Goal: Task Accomplishment & Management: Complete application form

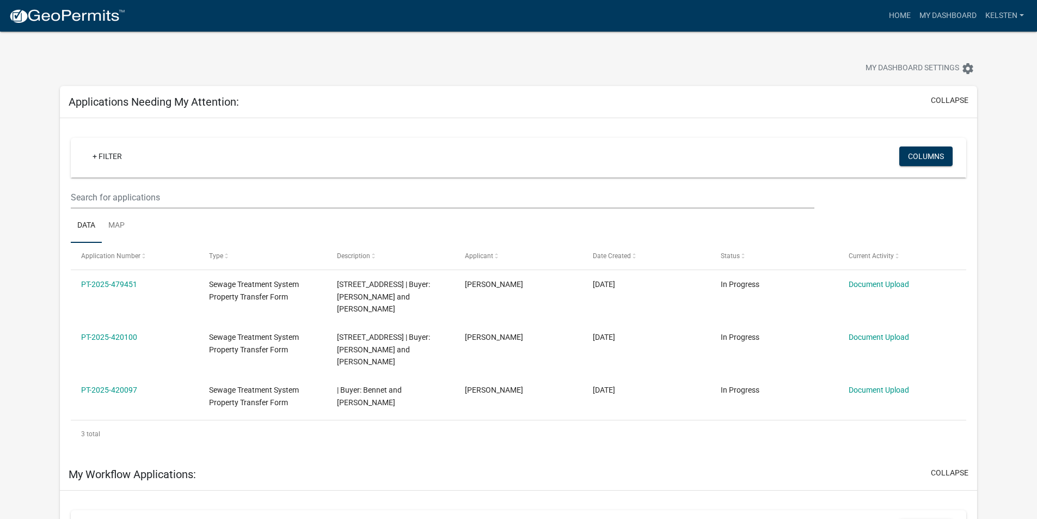
select select "3: 100"
click at [54, 23] on img at bounding box center [67, 16] width 117 height 16
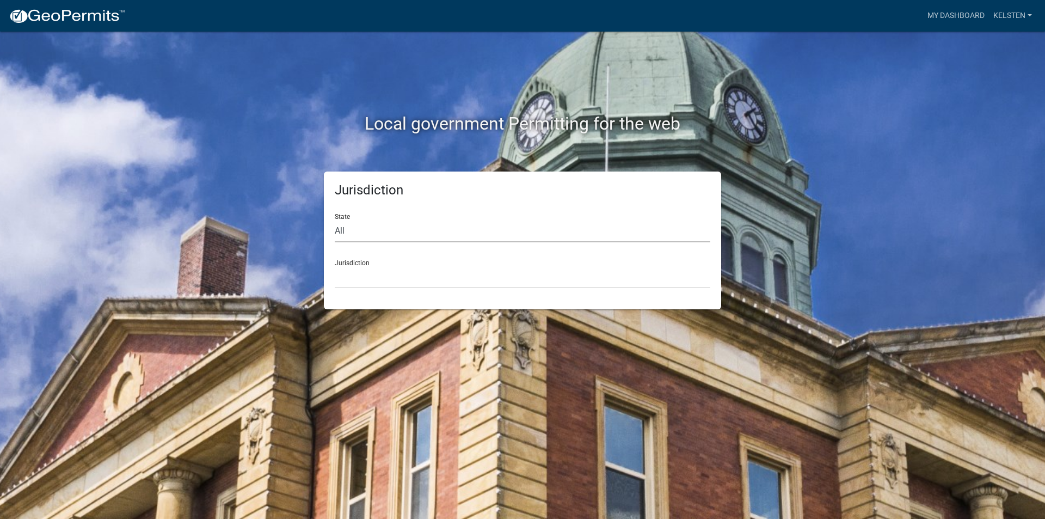
click at [346, 232] on select "All [US_STATE] [US_STATE] [US_STATE] [US_STATE] [US_STATE] [US_STATE] [US_STATE…" at bounding box center [523, 231] width 376 height 22
select select "[US_STATE]"
click at [335, 220] on select "All [US_STATE] [US_STATE] [US_STATE] [US_STATE] [US_STATE] [US_STATE] [US_STATE…" at bounding box center [523, 231] width 376 height 22
click at [353, 280] on select "[GEOGRAPHIC_DATA], [US_STATE] [GEOGRAPHIC_DATA], [US_STATE] [GEOGRAPHIC_DATA], …" at bounding box center [523, 277] width 376 height 22
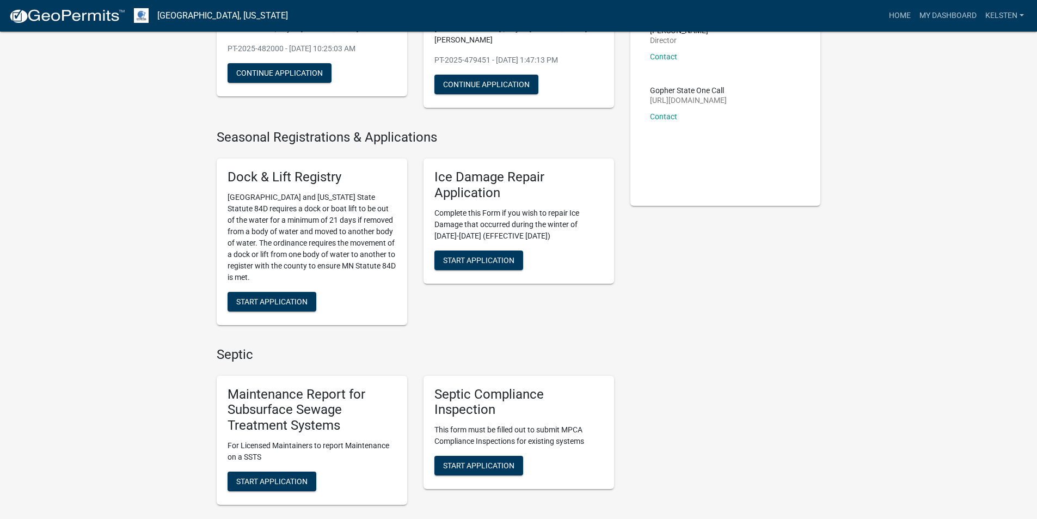
scroll to position [381, 0]
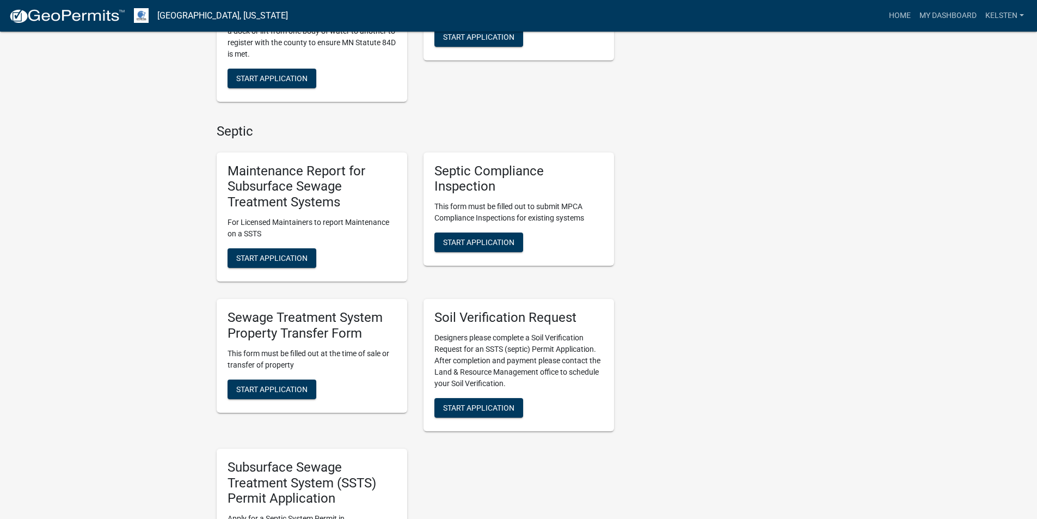
click at [272, 369] on p "This form must be filled out at the time of sale or transfer of property" at bounding box center [312, 359] width 169 height 23
click at [268, 386] on span "Start Application" at bounding box center [271, 388] width 71 height 9
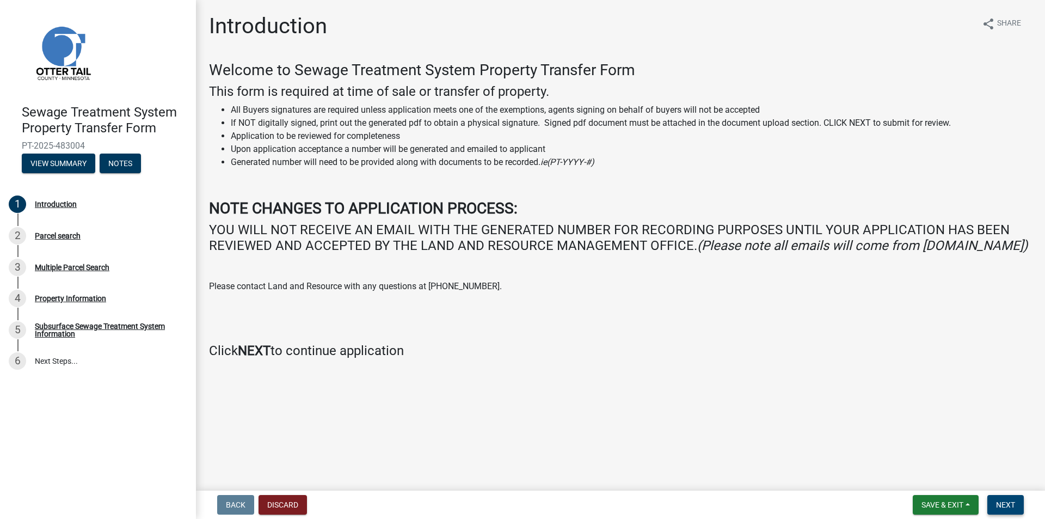
click at [1005, 496] on button "Next" at bounding box center [1006, 505] width 36 height 20
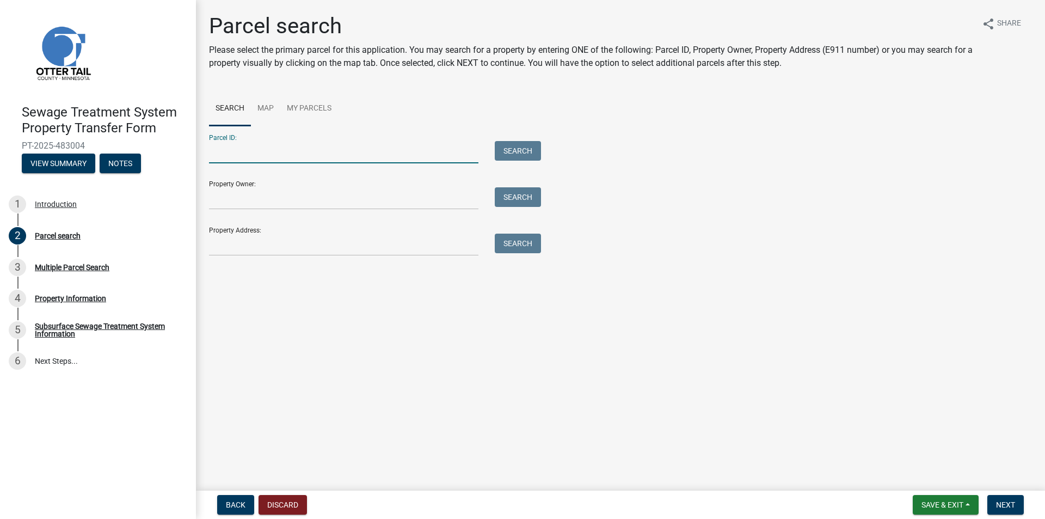
click at [335, 157] on input "Parcel ID:" at bounding box center [343, 152] width 269 height 22
type input "80000990087000"
click at [495, 141] on button "Search" at bounding box center [518, 151] width 46 height 20
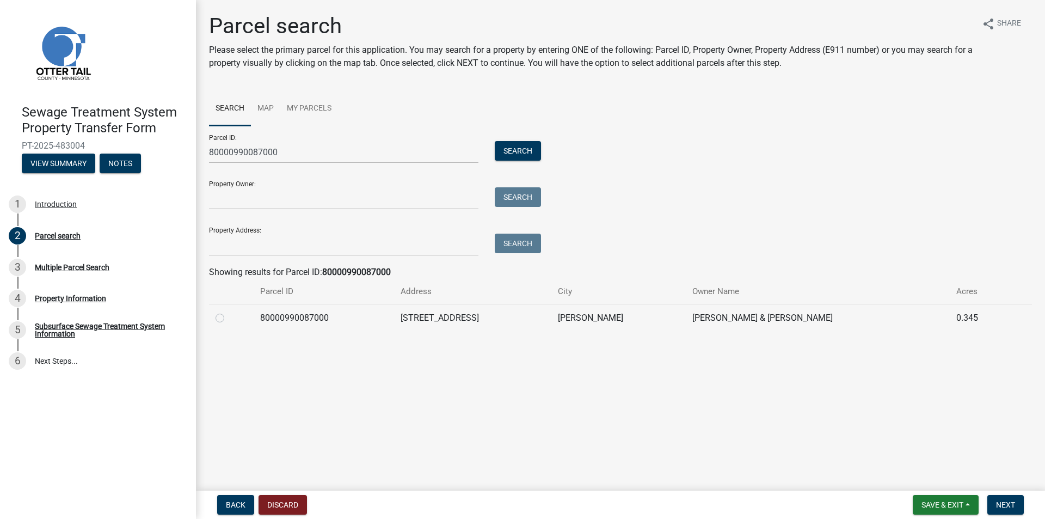
click at [229, 311] on label at bounding box center [229, 311] width 0 height 0
click at [229, 316] on input "radio" at bounding box center [232, 314] width 7 height 7
radio input "true"
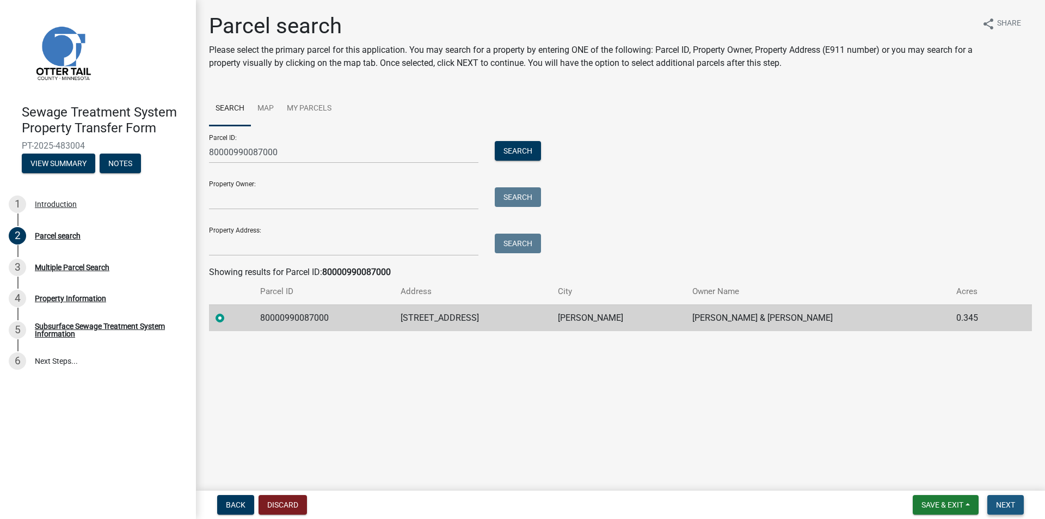
click at [1002, 502] on span "Next" at bounding box center [1005, 504] width 19 height 9
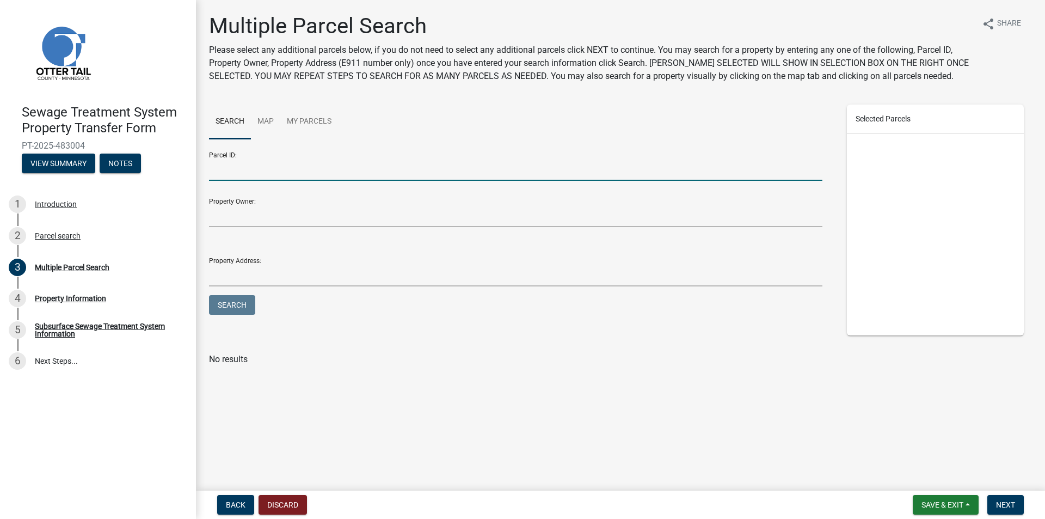
click at [261, 167] on input "Parcel ID:" at bounding box center [516, 169] width 614 height 22
type input "80000990088000"
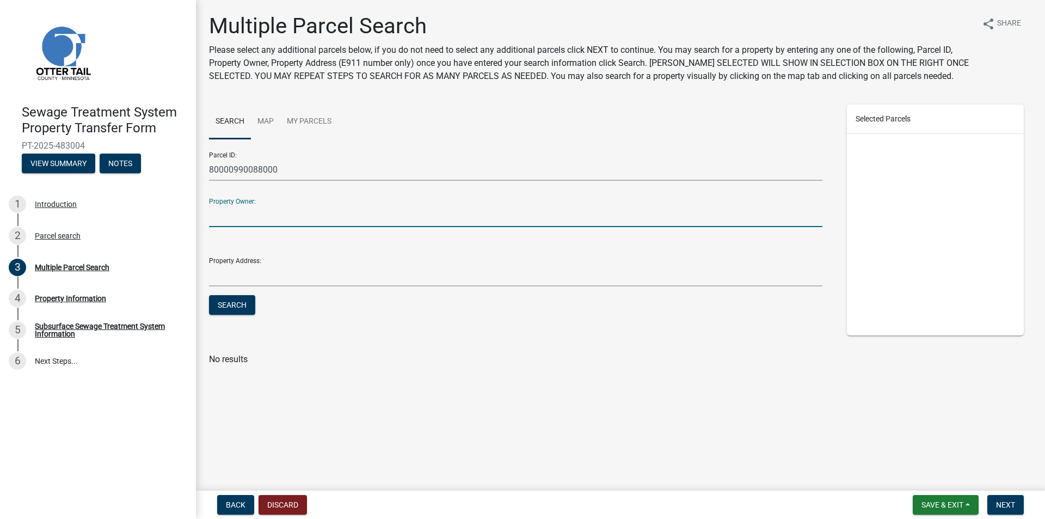
click at [209, 295] on button "Search" at bounding box center [232, 305] width 46 height 20
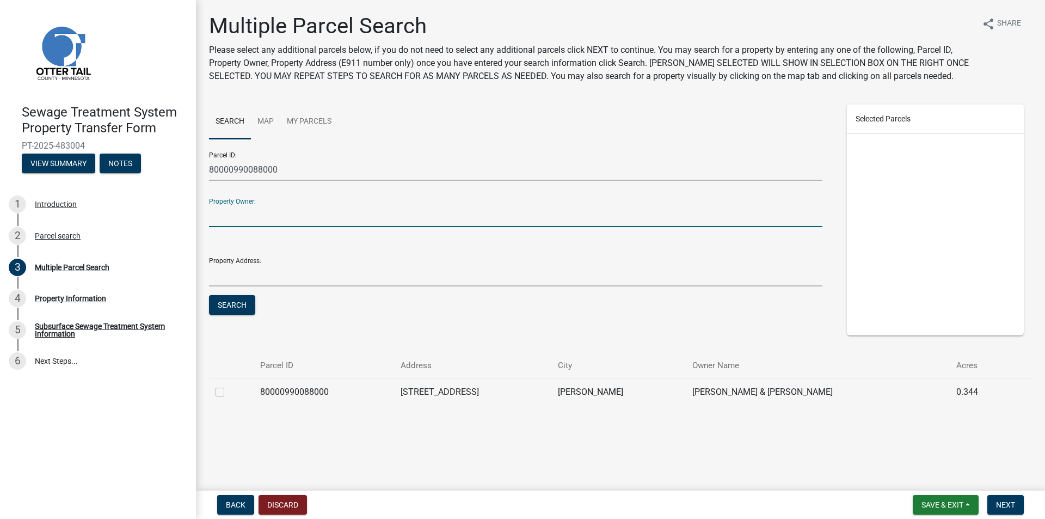
click at [229, 385] on label at bounding box center [229, 385] width 0 height 0
click at [229, 391] on input "checkbox" at bounding box center [232, 388] width 7 height 7
checkbox input "true"
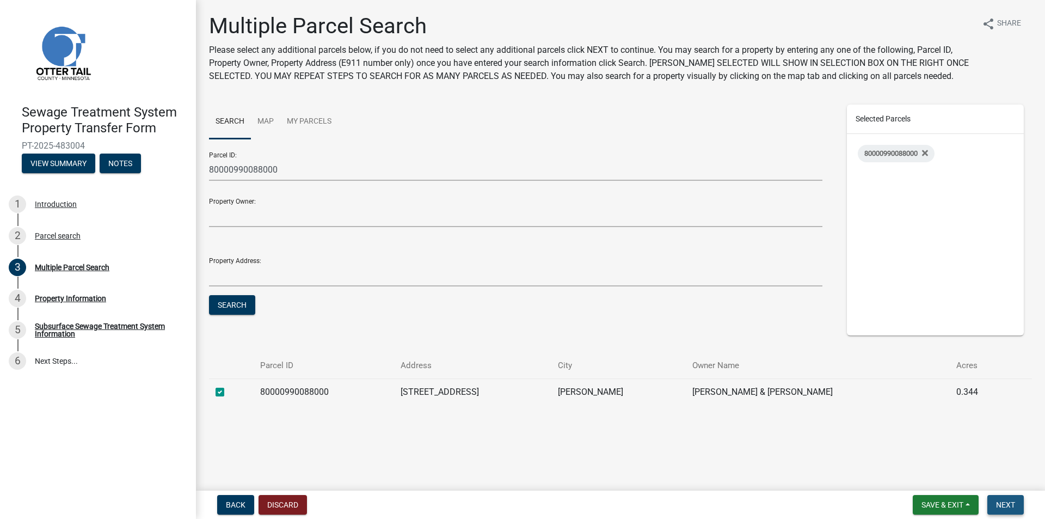
click at [1002, 502] on span "Next" at bounding box center [1005, 504] width 19 height 9
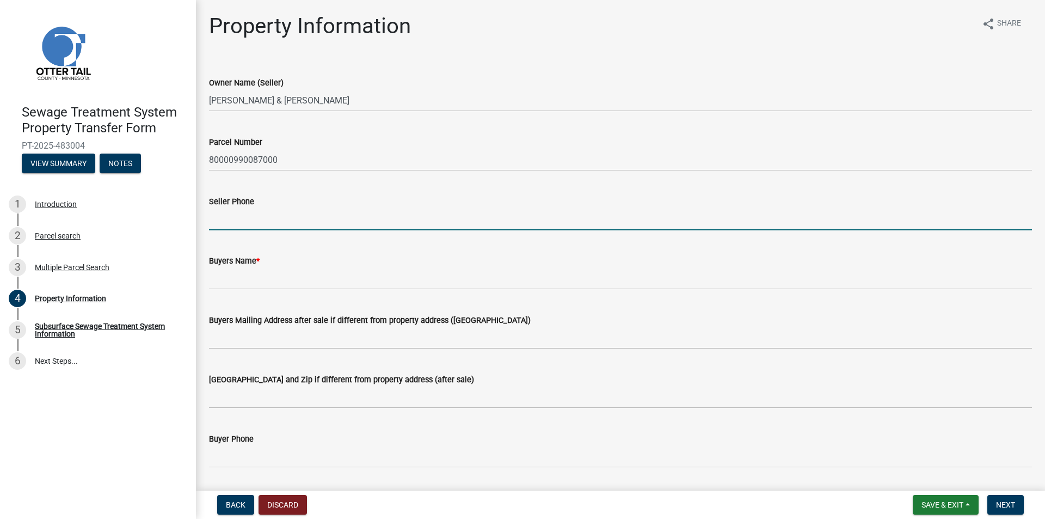
drag, startPoint x: 327, startPoint y: 223, endPoint x: 322, endPoint y: 219, distance: 6.2
click at [327, 223] on input "Seller Phone" at bounding box center [620, 219] width 823 height 22
type input "2184080911"
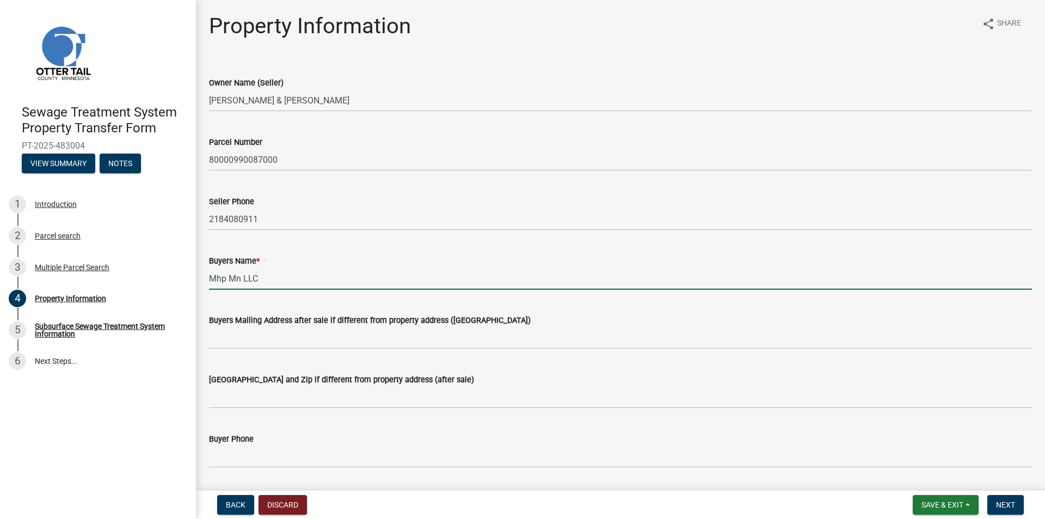
type input "Mhp Mn LLC"
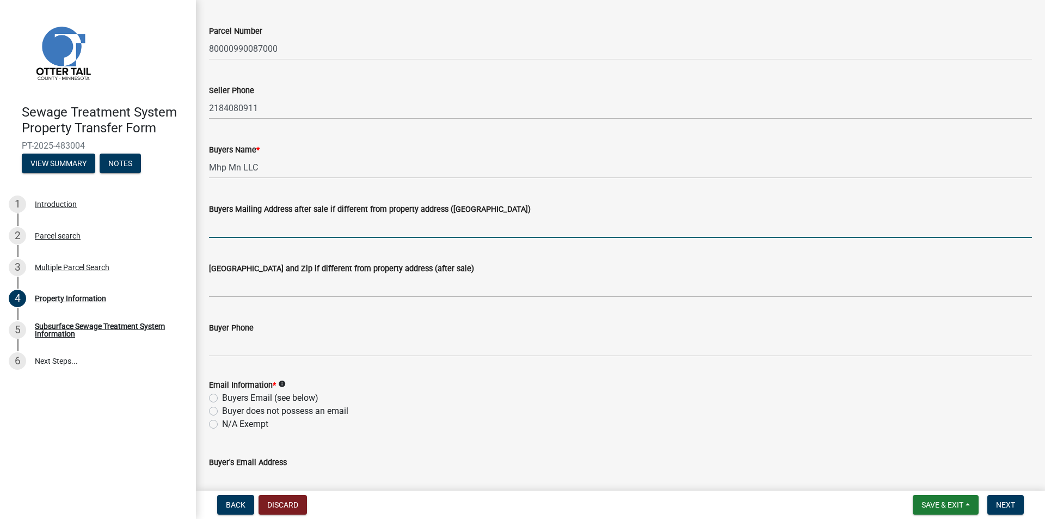
scroll to position [218, 0]
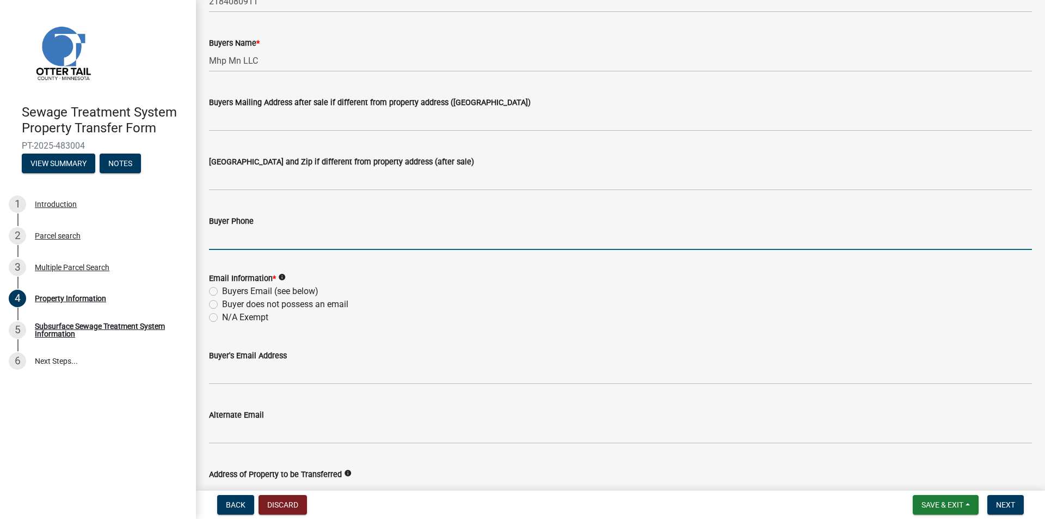
click at [283, 242] on input "Buyer Phone" at bounding box center [620, 239] width 823 height 22
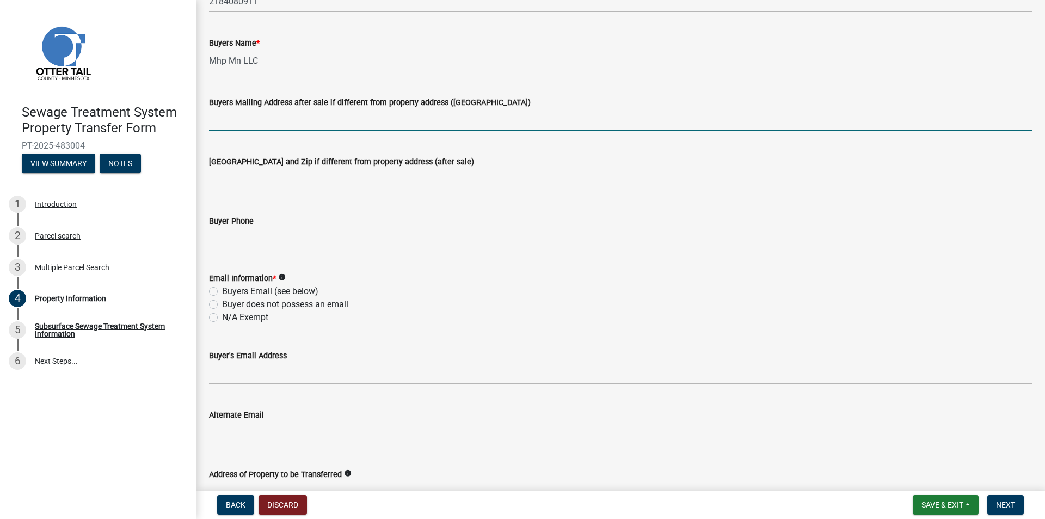
click at [239, 114] on input "Buyers Mailing Address after sale if different from property address ([GEOGRAPH…" at bounding box center [620, 120] width 823 height 22
type input "[STREET_ADDRESS]"
type input "PO Box 113"
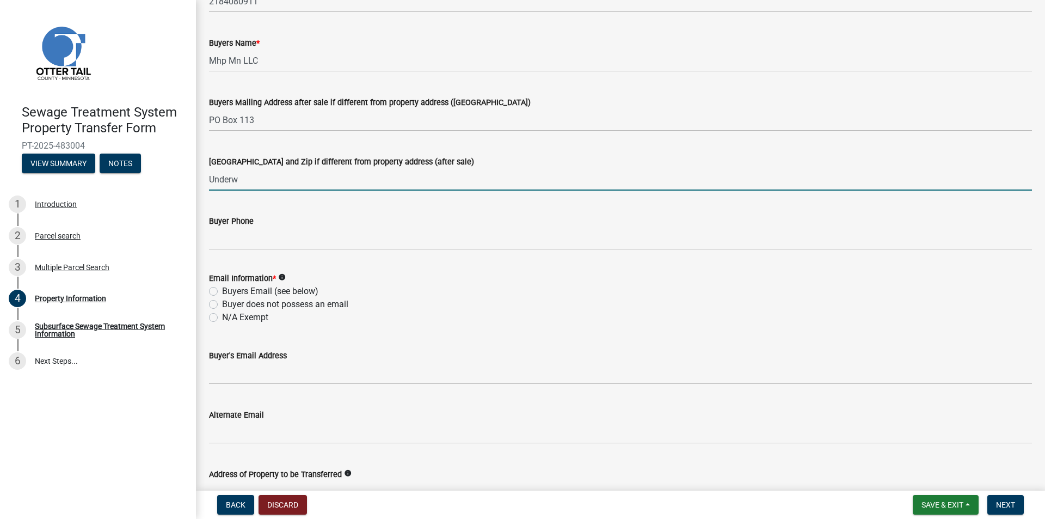
type input "[PERSON_NAME], [GEOGRAPHIC_DATA] 56586"
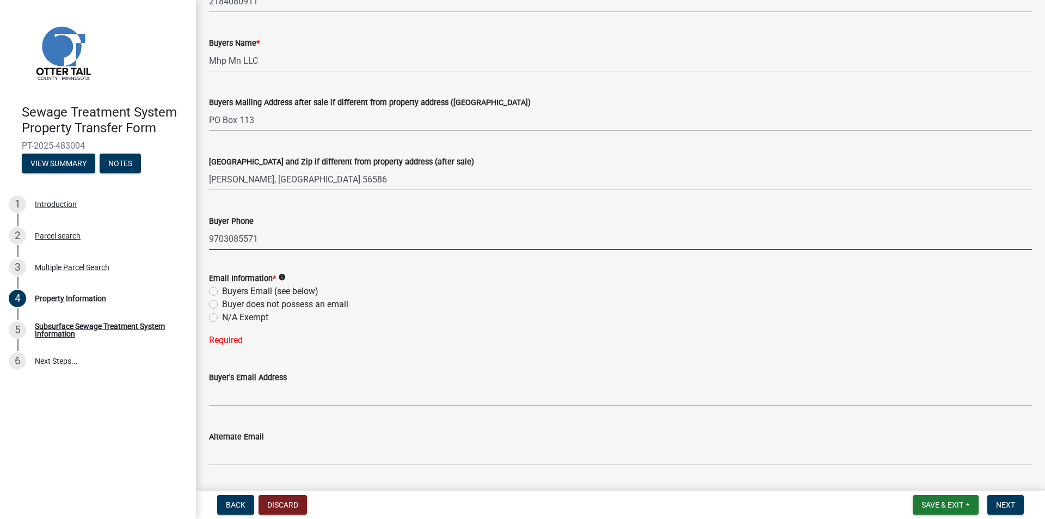
type input "9703085571"
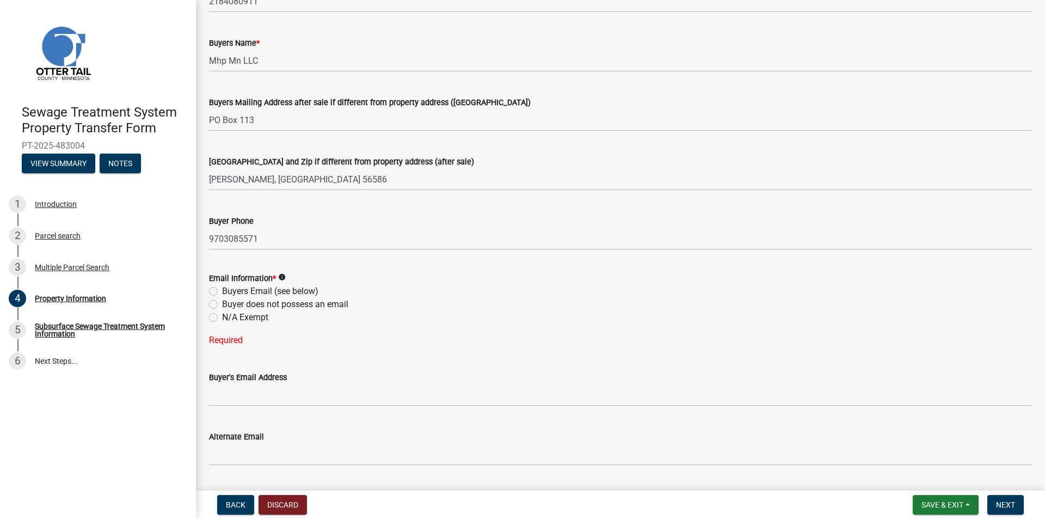
click at [298, 291] on label "Buyers Email (see below)" at bounding box center [270, 291] width 96 height 13
click at [229, 291] on input "Buyers Email (see below)" at bounding box center [225, 288] width 7 height 7
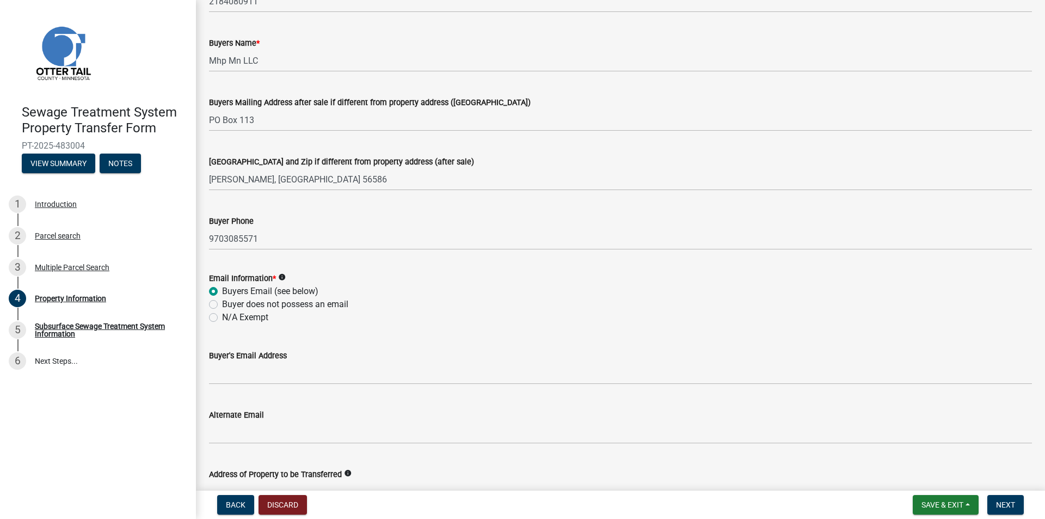
radio input "true"
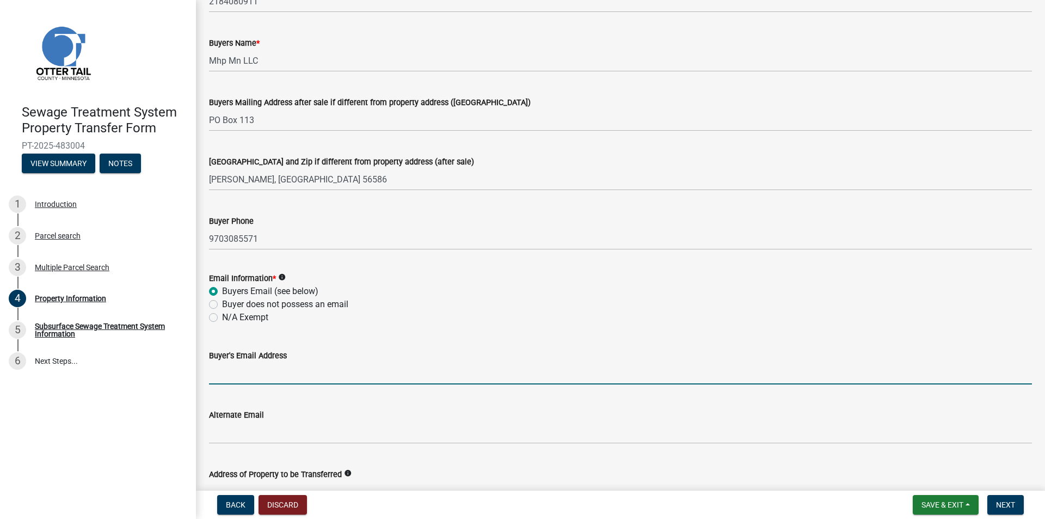
click at [304, 376] on input "Buyer's Email Address" at bounding box center [620, 373] width 823 height 22
type input "[EMAIL_ADDRESS][DOMAIN_NAME]"
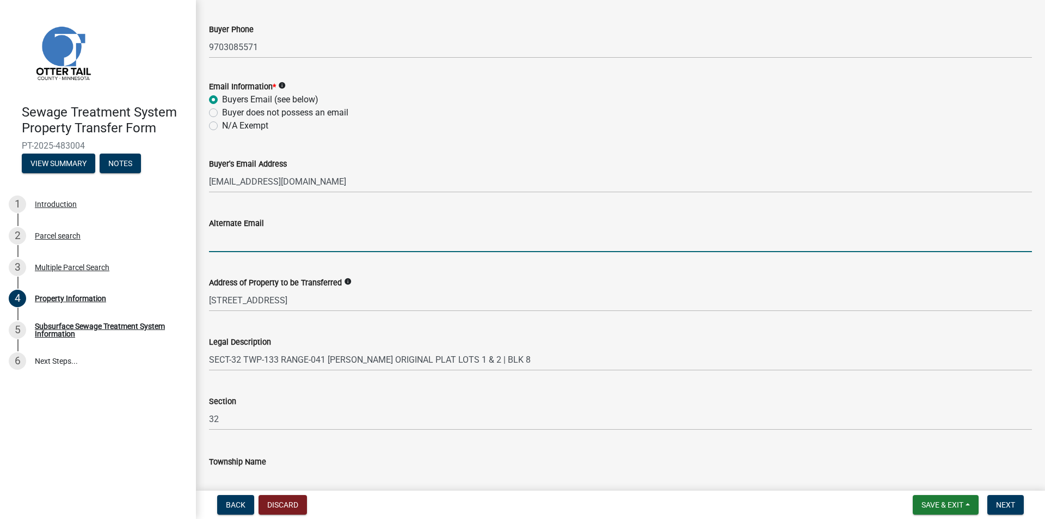
scroll to position [436, 0]
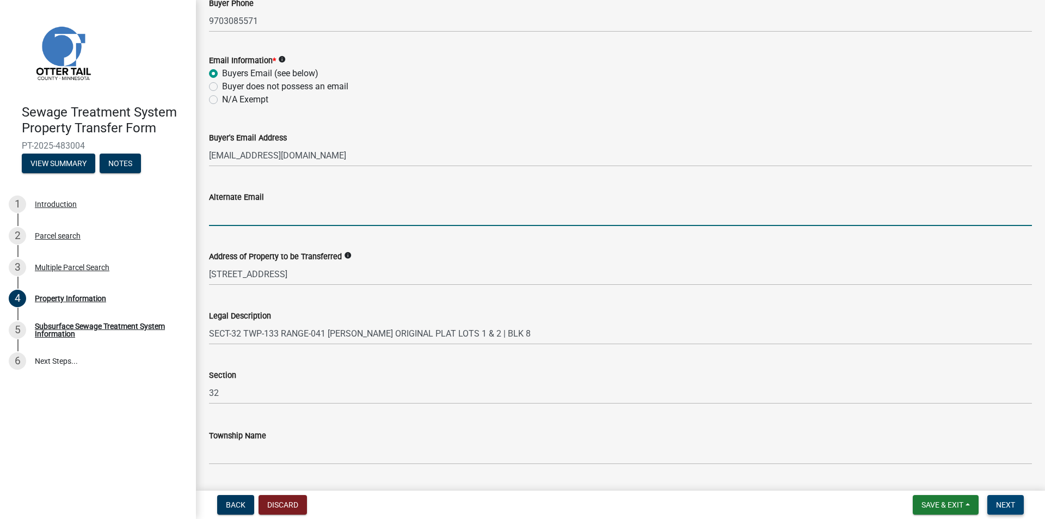
click at [1017, 500] on button "Next" at bounding box center [1006, 505] width 36 height 20
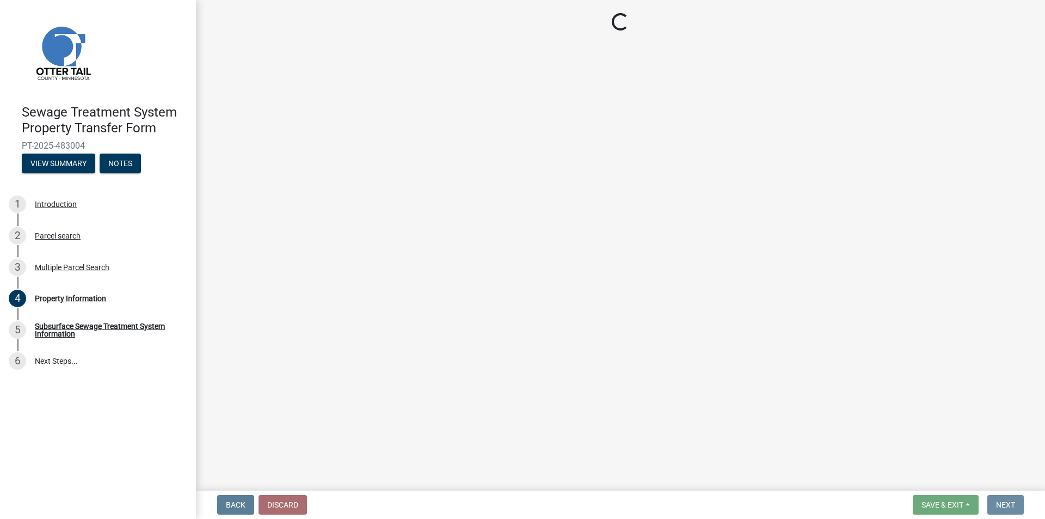
scroll to position [0, 0]
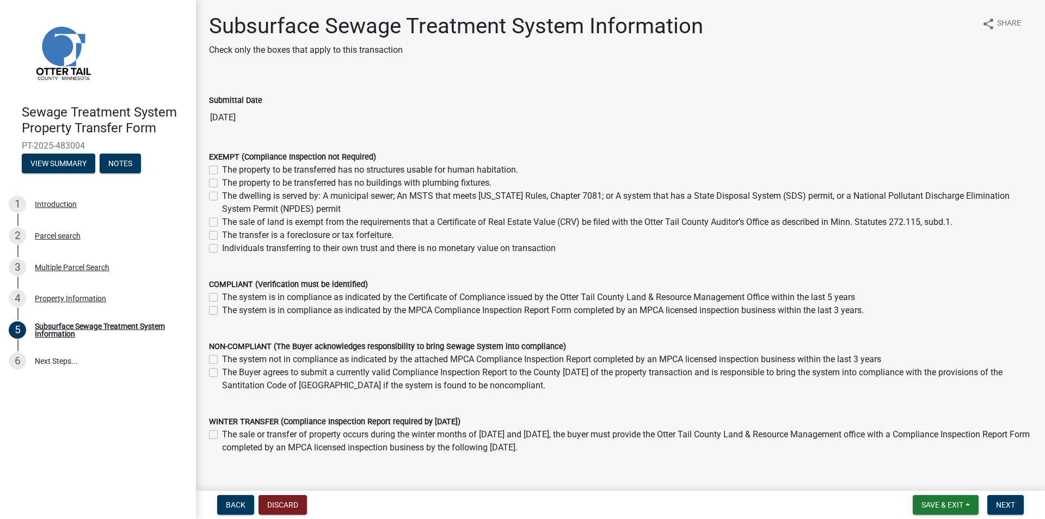
click at [249, 195] on label "The dwelling is served by: A municipal sewer; An MSTS that meets [US_STATE] Rul…" at bounding box center [627, 202] width 810 height 26
click at [229, 195] on input "The dwelling is served by: A municipal sewer; An MSTS that meets [US_STATE] Rul…" at bounding box center [225, 192] width 7 height 7
checkbox input "true"
checkbox input "false"
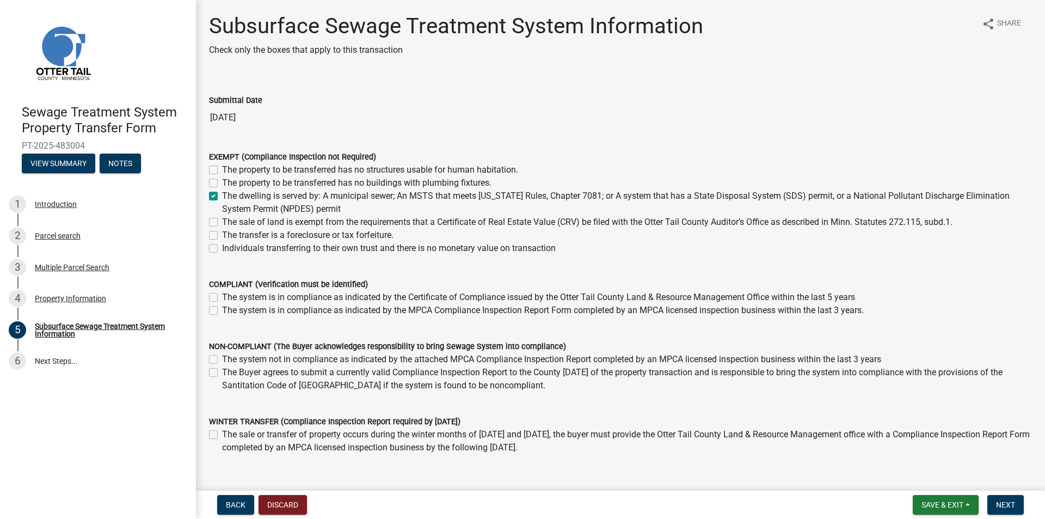
checkbox input "true"
checkbox input "false"
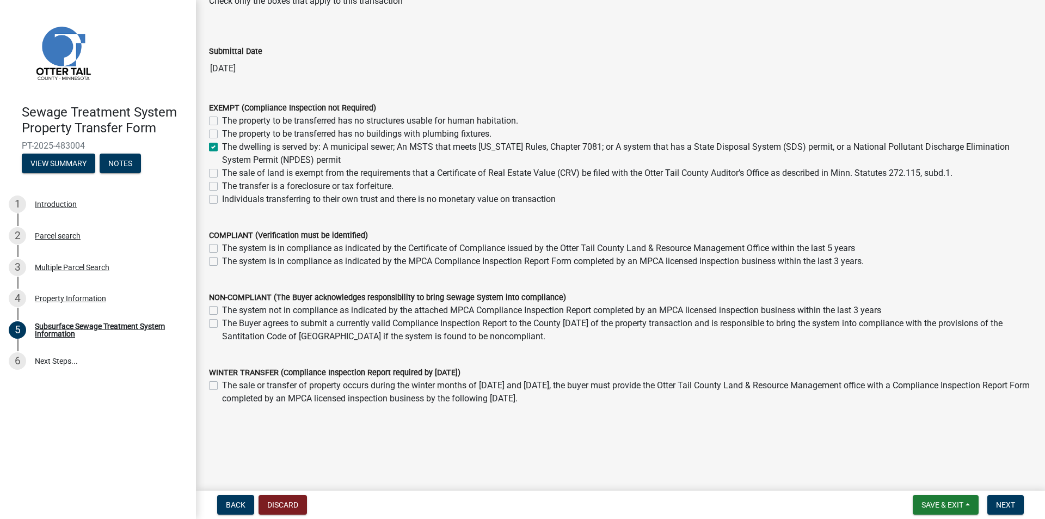
scroll to position [55, 0]
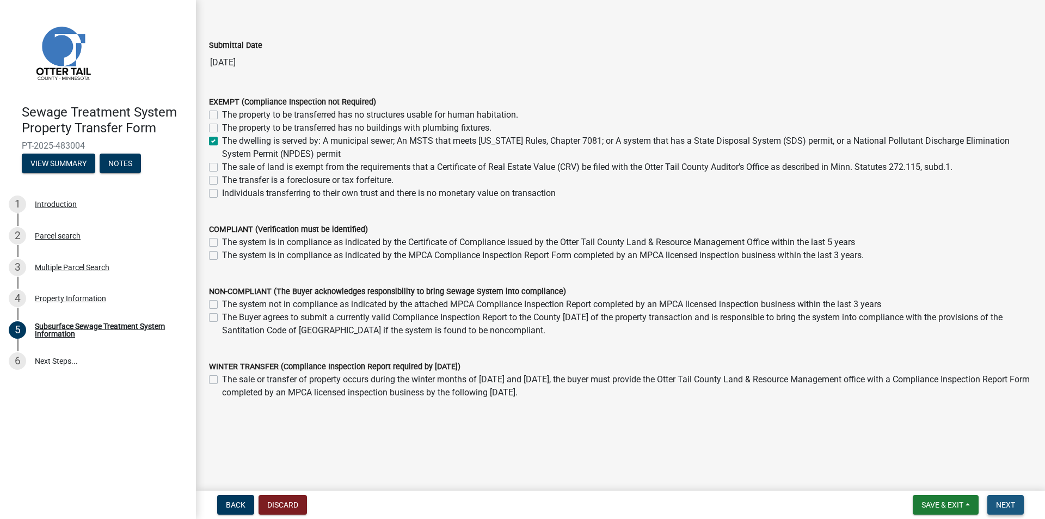
click at [992, 505] on button "Next" at bounding box center [1006, 505] width 36 height 20
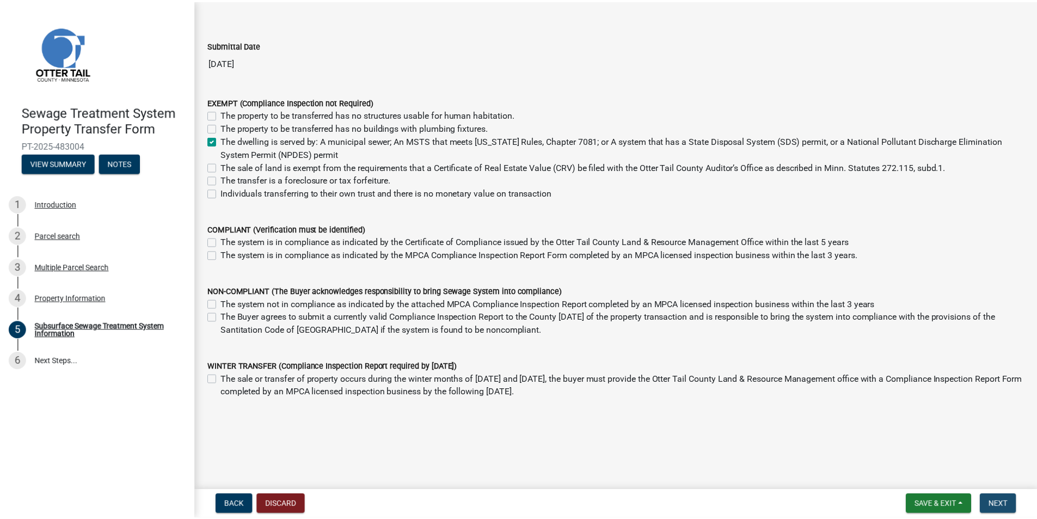
scroll to position [0, 0]
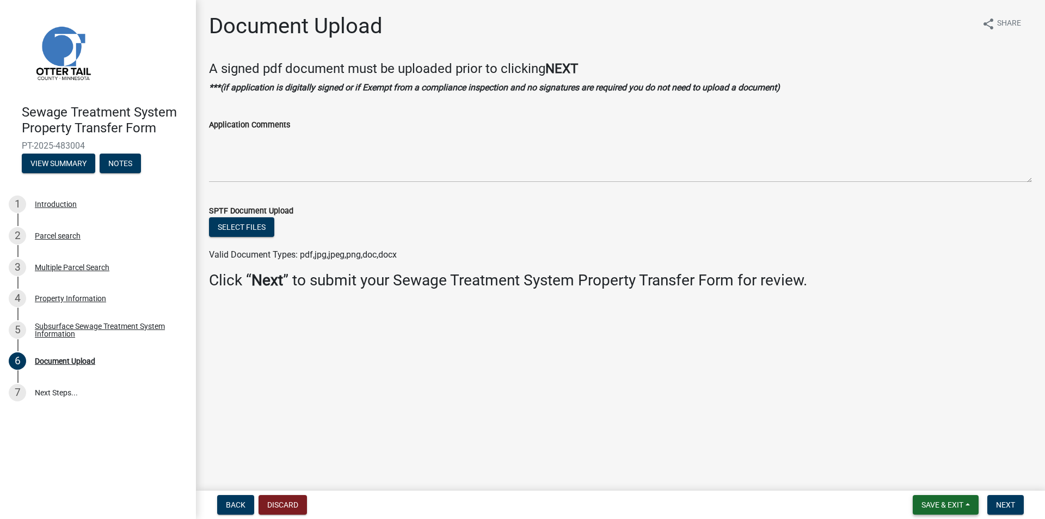
drag, startPoint x: 951, startPoint y: 504, endPoint x: 945, endPoint y: 493, distance: 12.4
click at [947, 501] on span "Save & Exit" at bounding box center [943, 504] width 42 height 9
click at [935, 478] on button "Save & Exit" at bounding box center [935, 476] width 87 height 26
